Goal: Navigation & Orientation: Find specific page/section

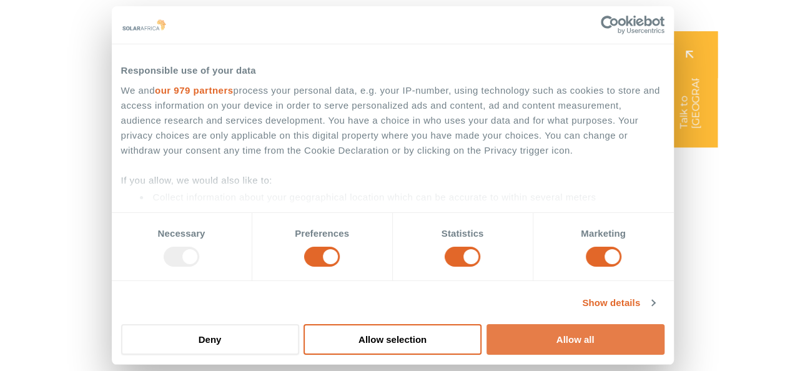
click at [588, 339] on button "Allow all" at bounding box center [575, 339] width 178 height 31
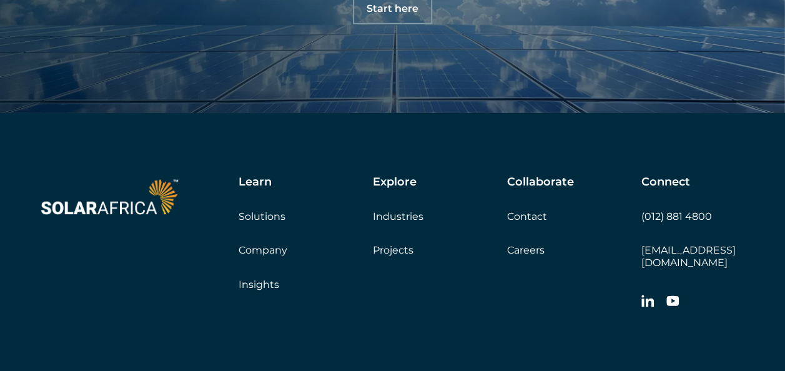
scroll to position [4096, 0]
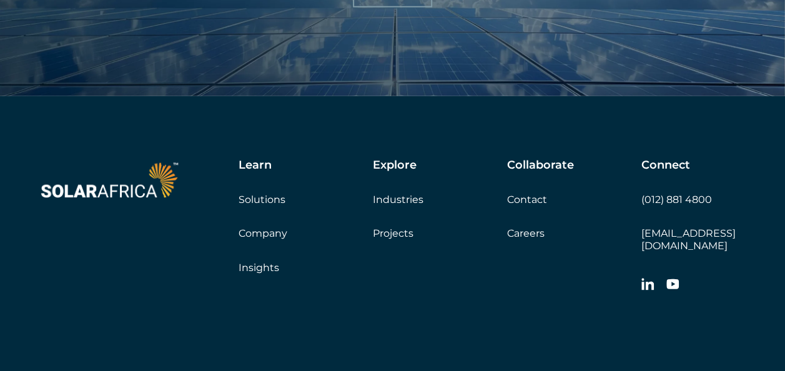
click at [397, 231] on link "Projects" at bounding box center [393, 233] width 41 height 12
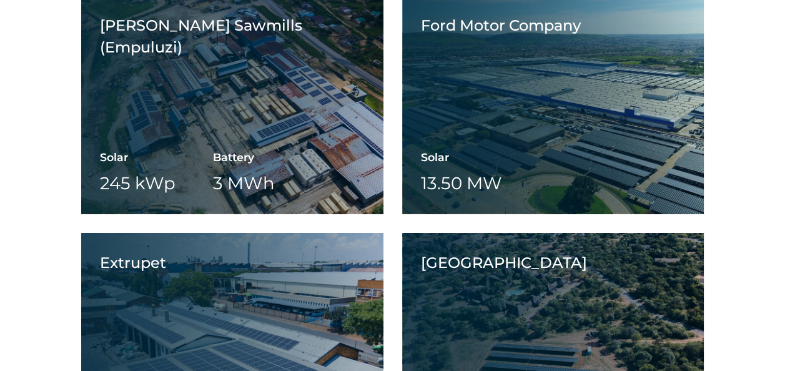
scroll to position [3058, 0]
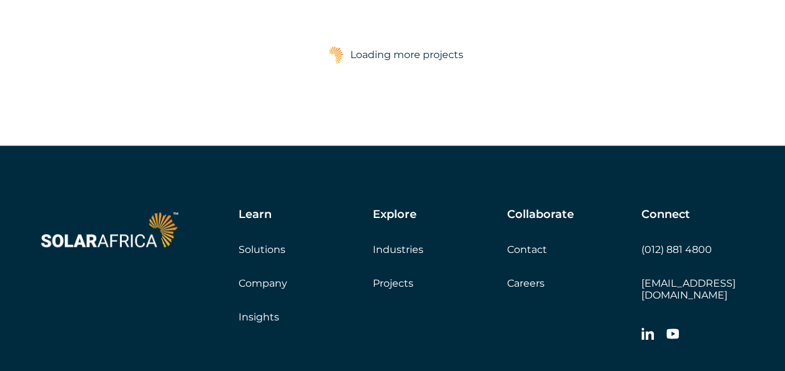
click at [530, 245] on link "Contact" at bounding box center [527, 249] width 40 height 12
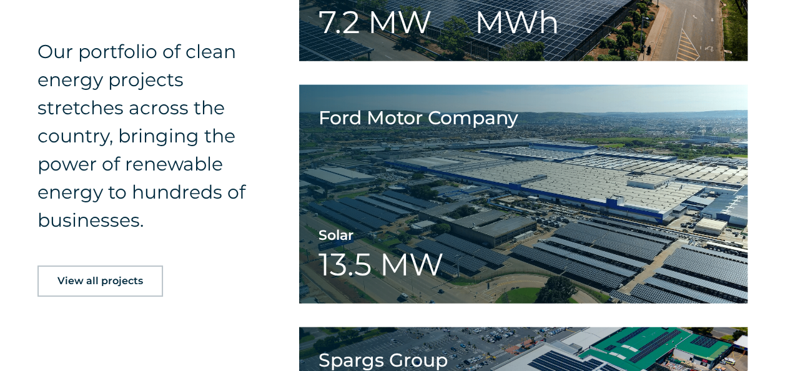
scroll to position [1497, 0]
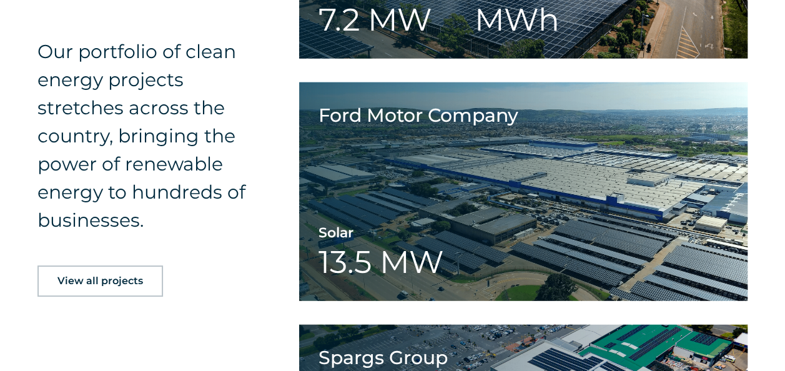
click at [124, 282] on span "View all projects" at bounding box center [100, 281] width 86 height 10
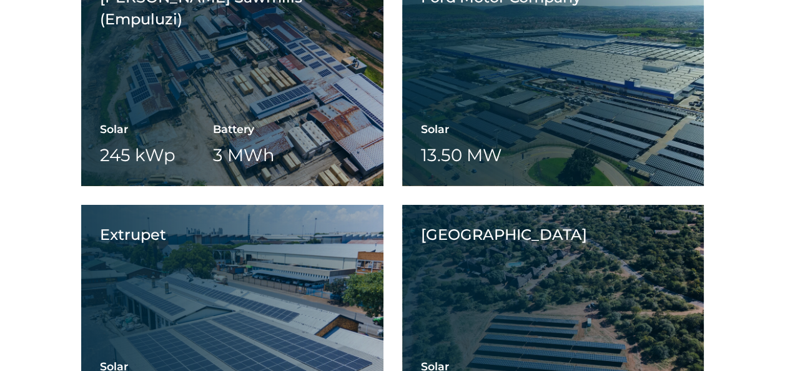
scroll to position [3086, 0]
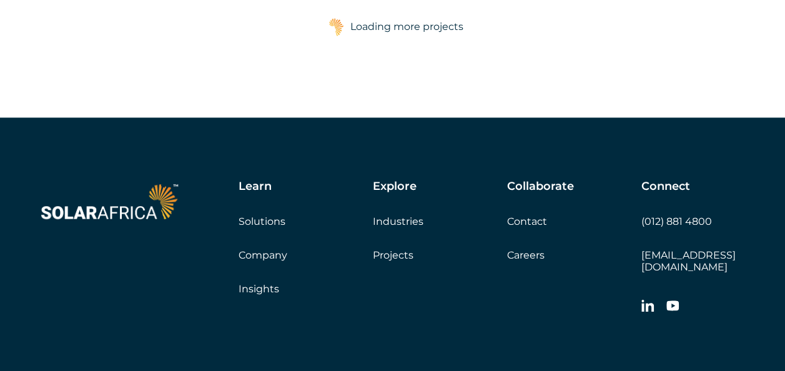
click at [517, 250] on div "Collaborate Contact Careers Get a quote" at bounding box center [574, 220] width 134 height 81
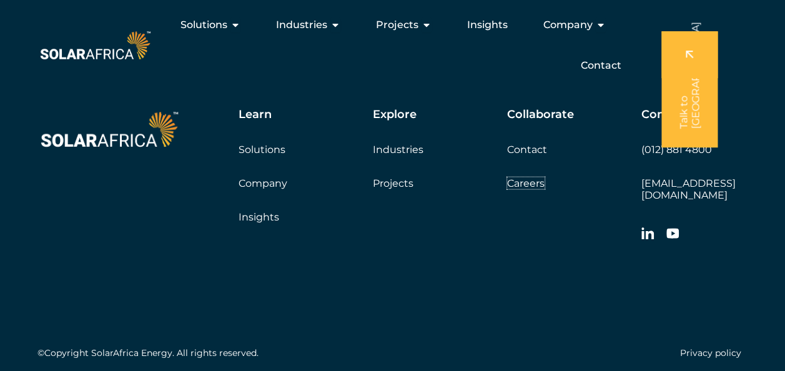
scroll to position [0, 0]
